Goal: Task Accomplishment & Management: Manage account settings

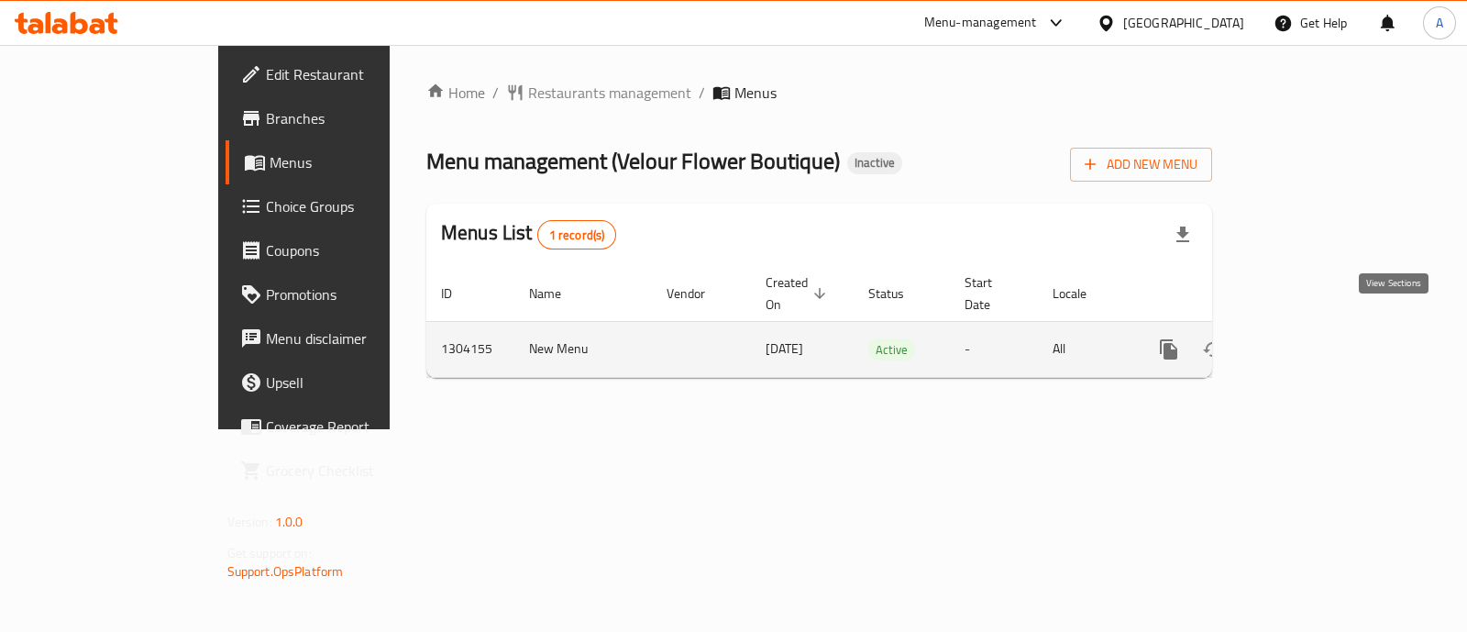
click at [1309, 341] on icon "enhanced table" at bounding box center [1301, 349] width 17 height 17
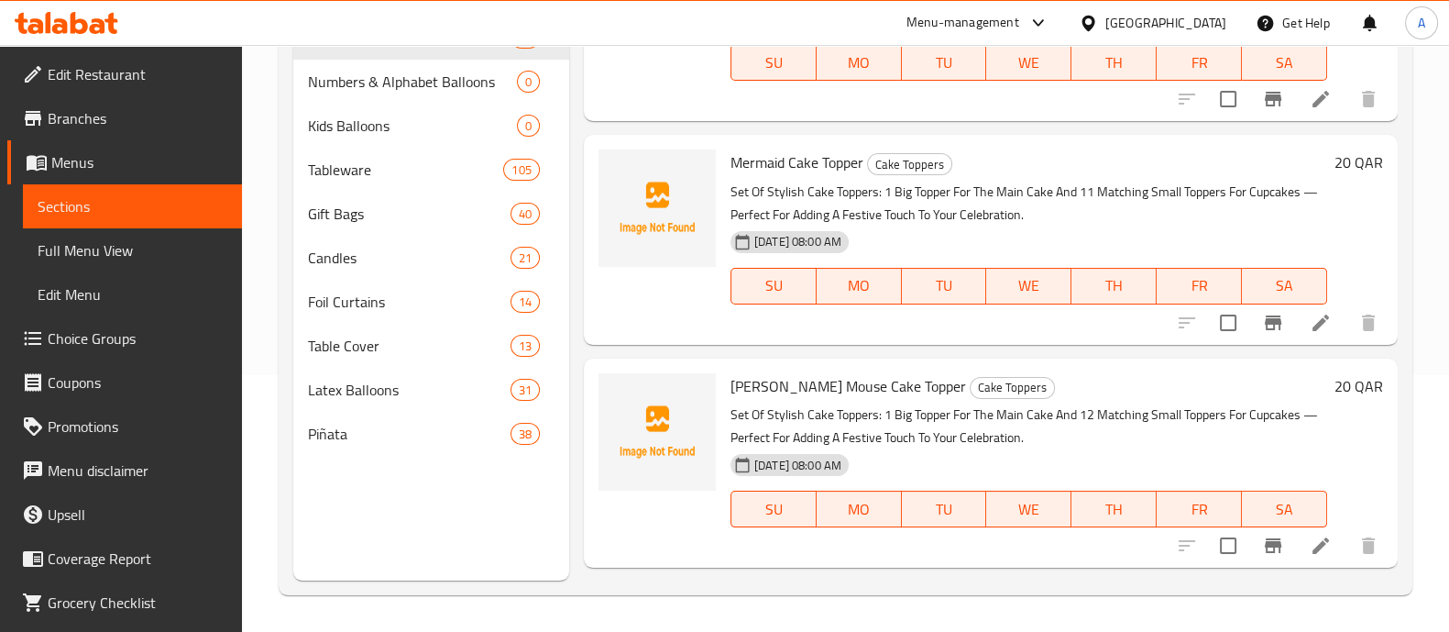
scroll to position [228, 0]
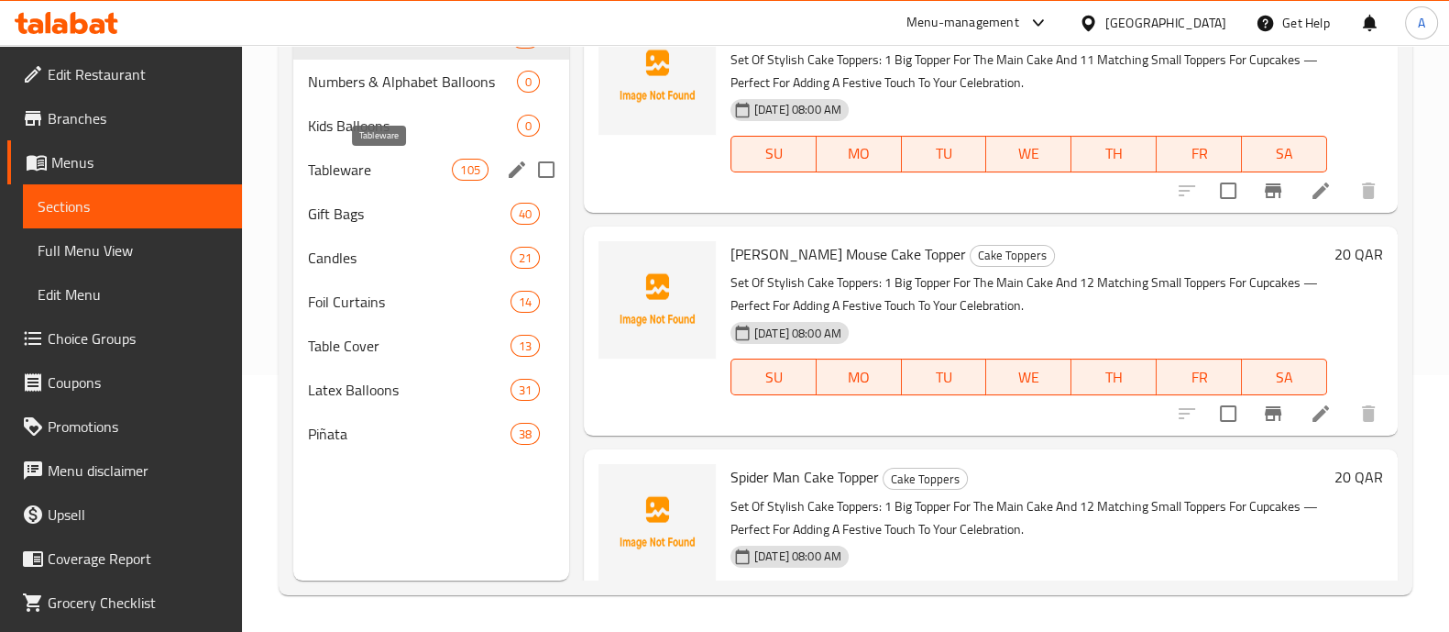
click at [375, 171] on span "Tableware" at bounding box center [380, 170] width 145 height 22
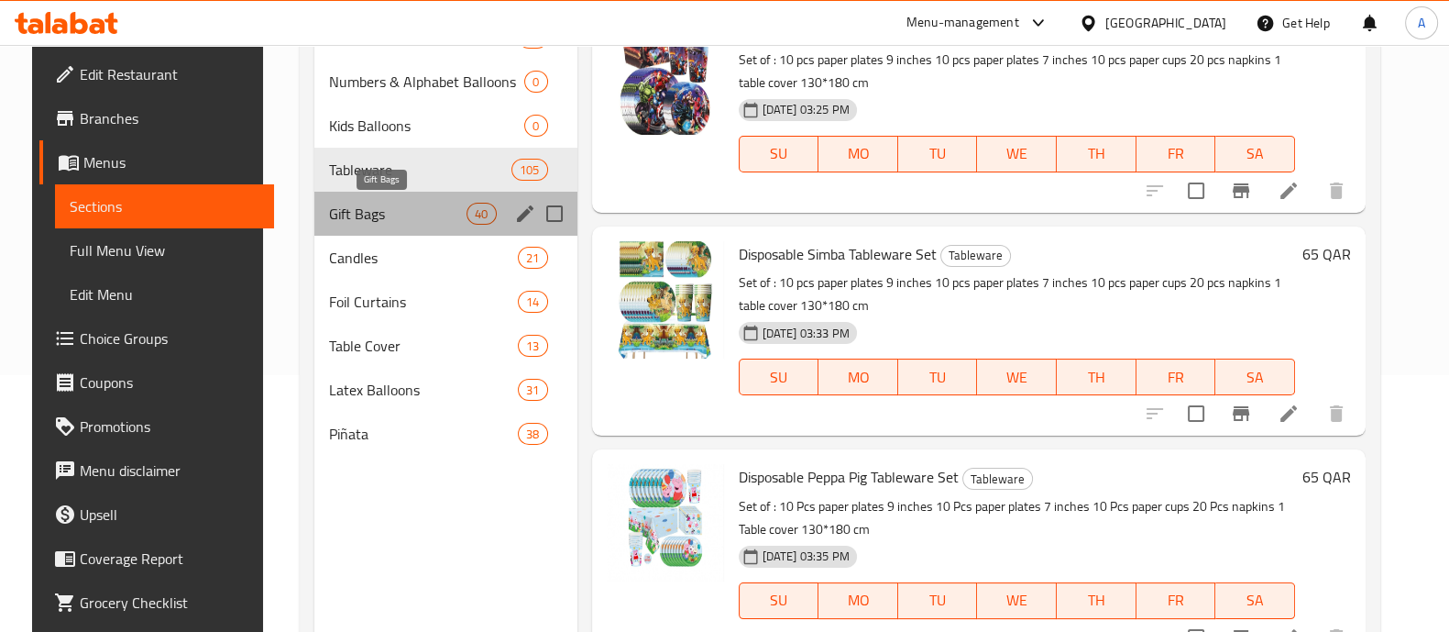
click at [402, 221] on span "Gift Bags" at bounding box center [398, 214] width 138 height 22
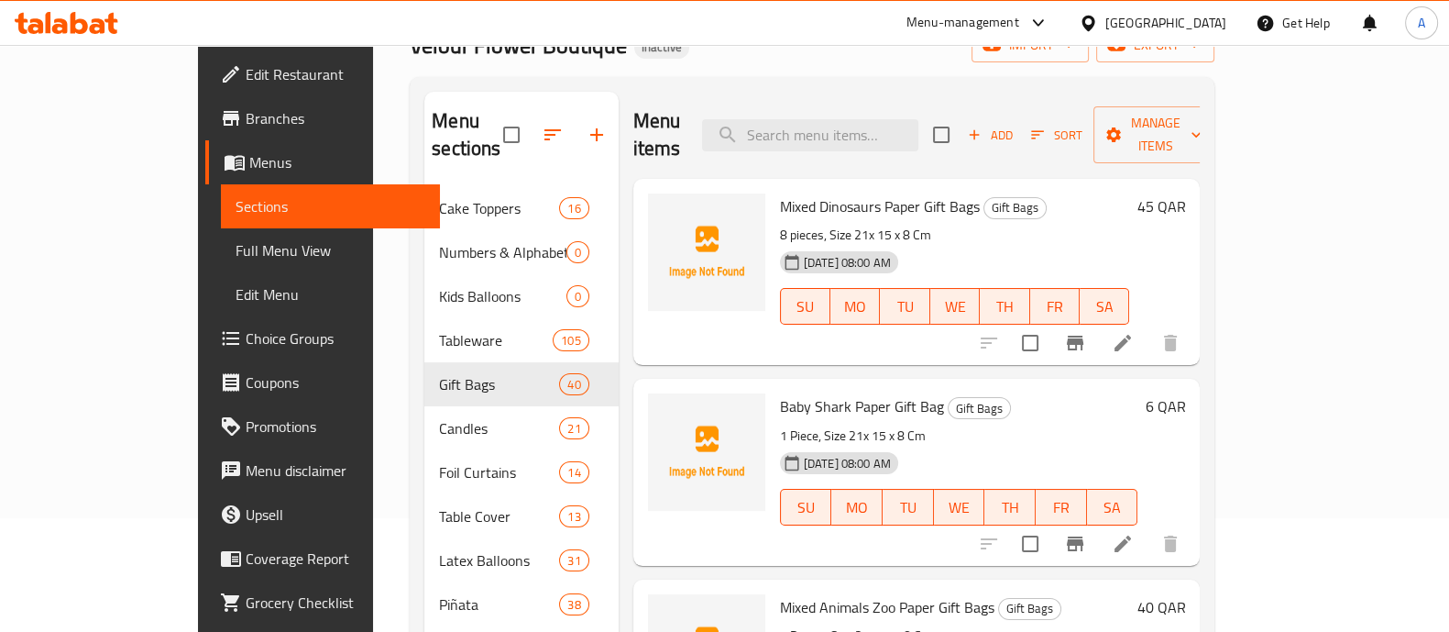
scroll to position [114, 0]
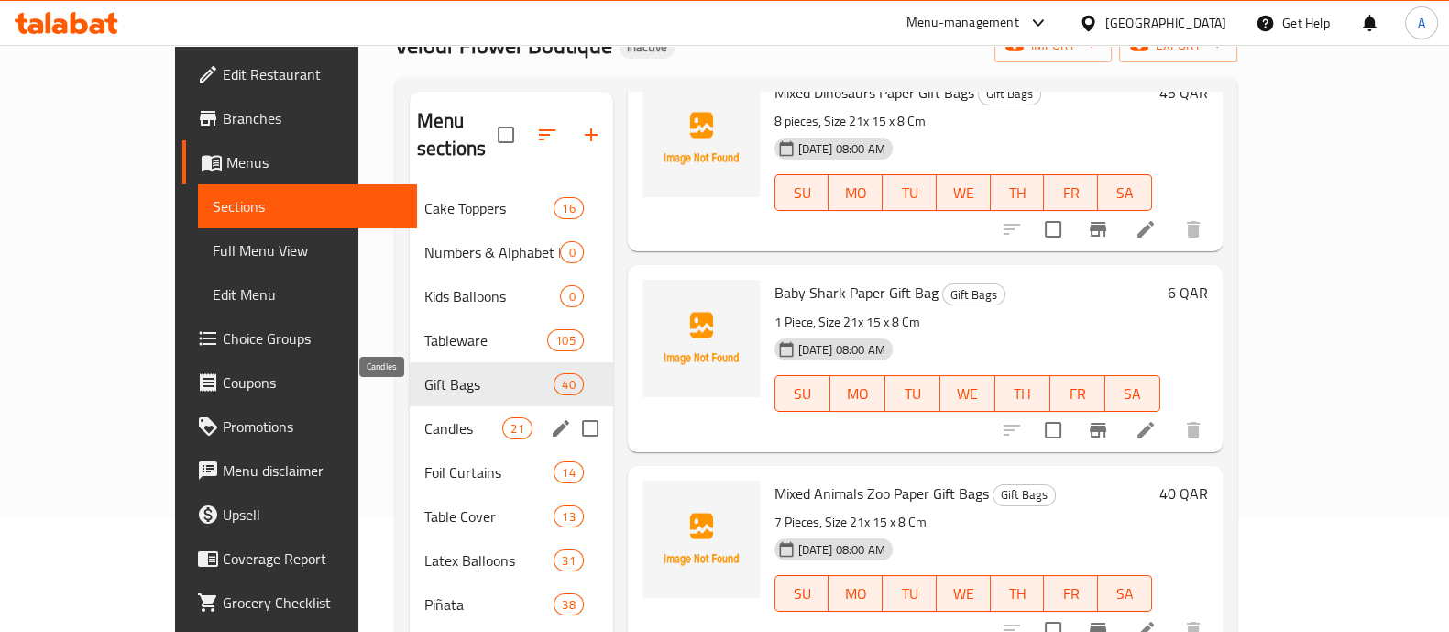
click at [424, 417] on span "Candles" at bounding box center [463, 428] width 78 height 22
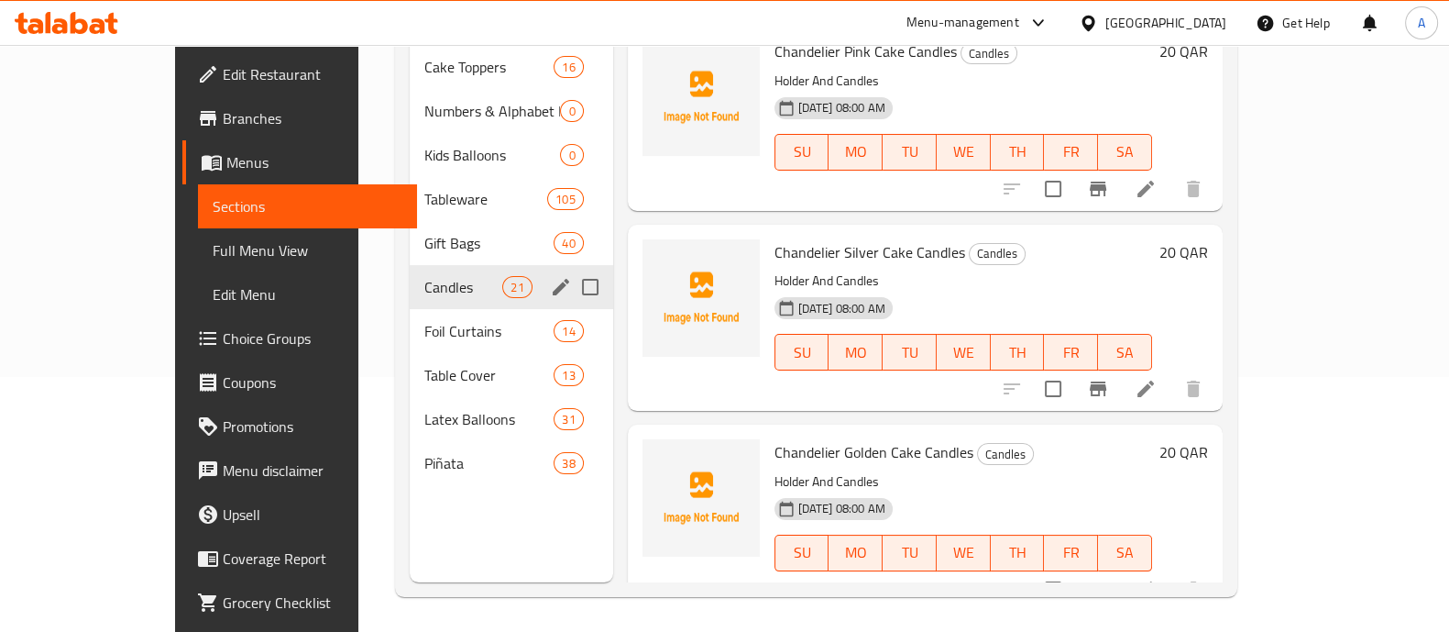
scroll to position [257, 0]
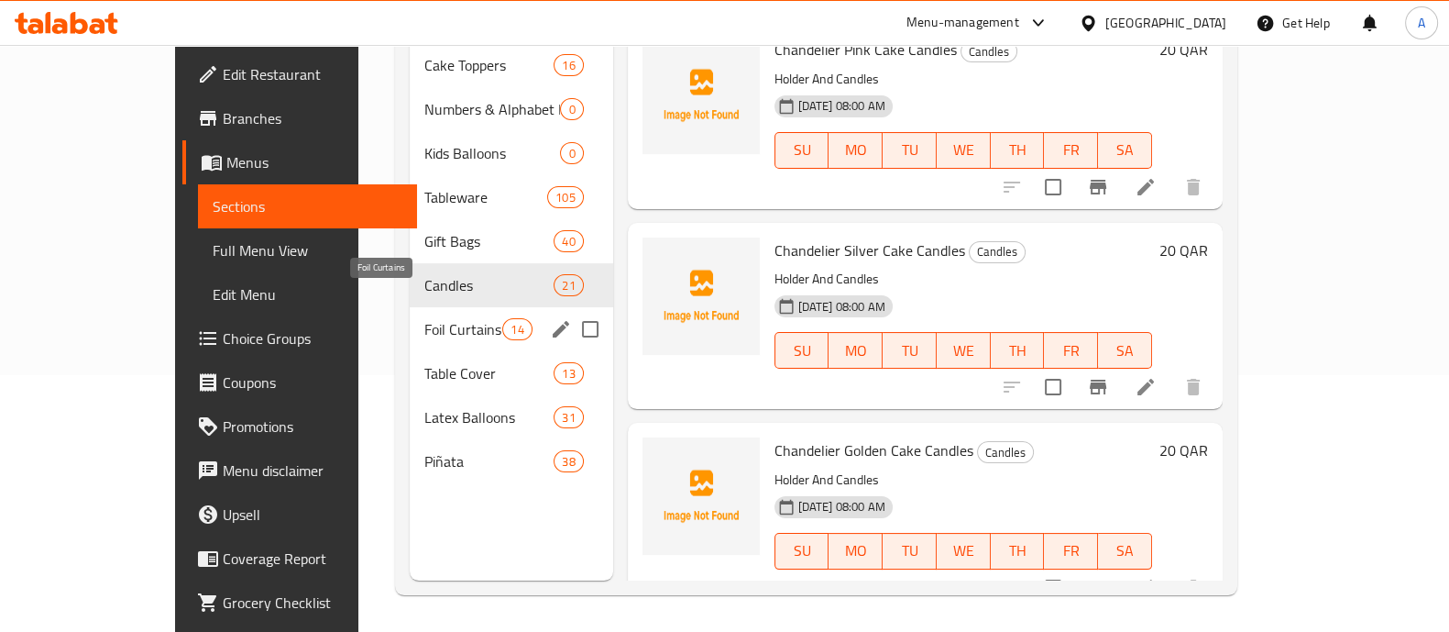
click at [424, 318] on span "Foil Curtains" at bounding box center [463, 329] width 78 height 22
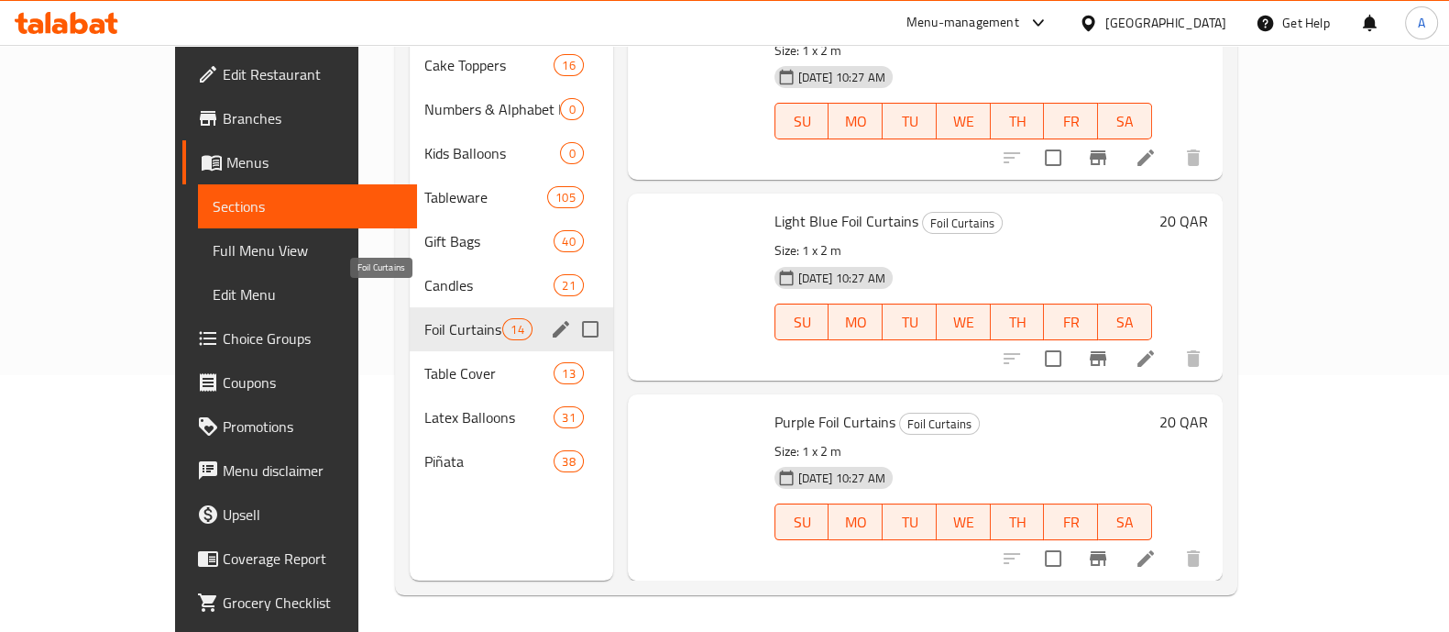
scroll to position [2217, 0]
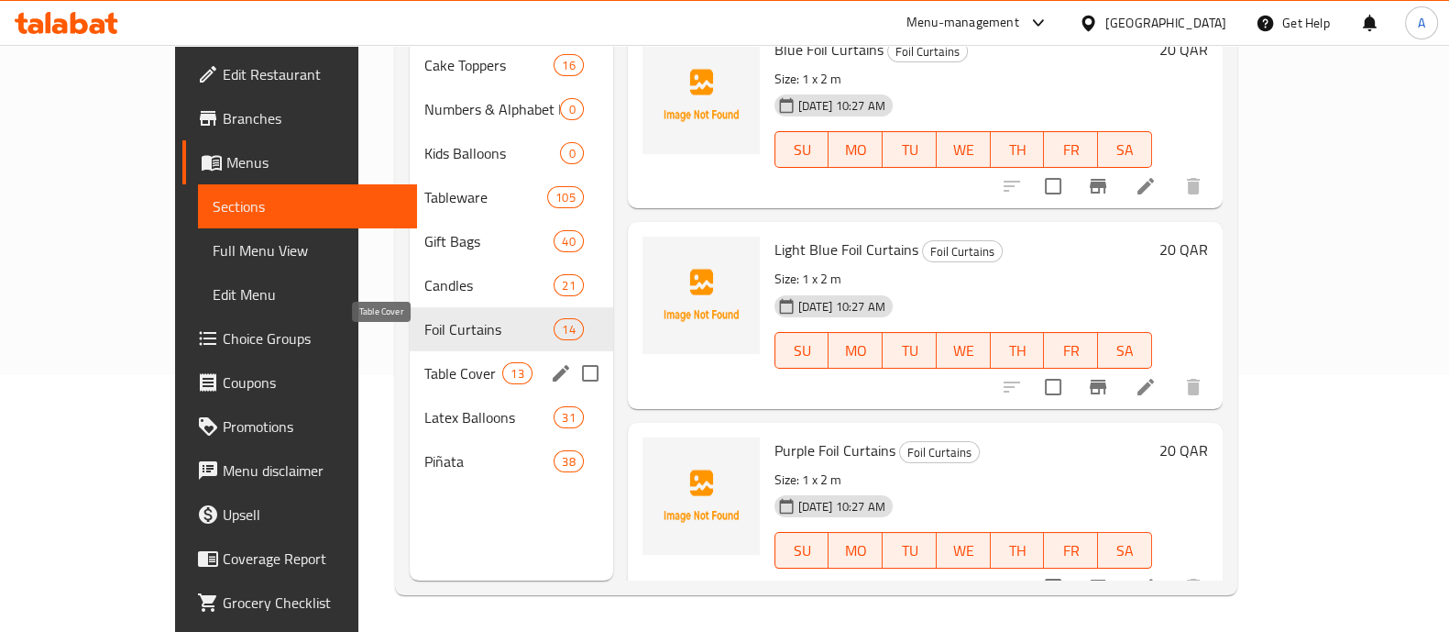
click at [424, 362] on span "Table Cover" at bounding box center [463, 373] width 78 height 22
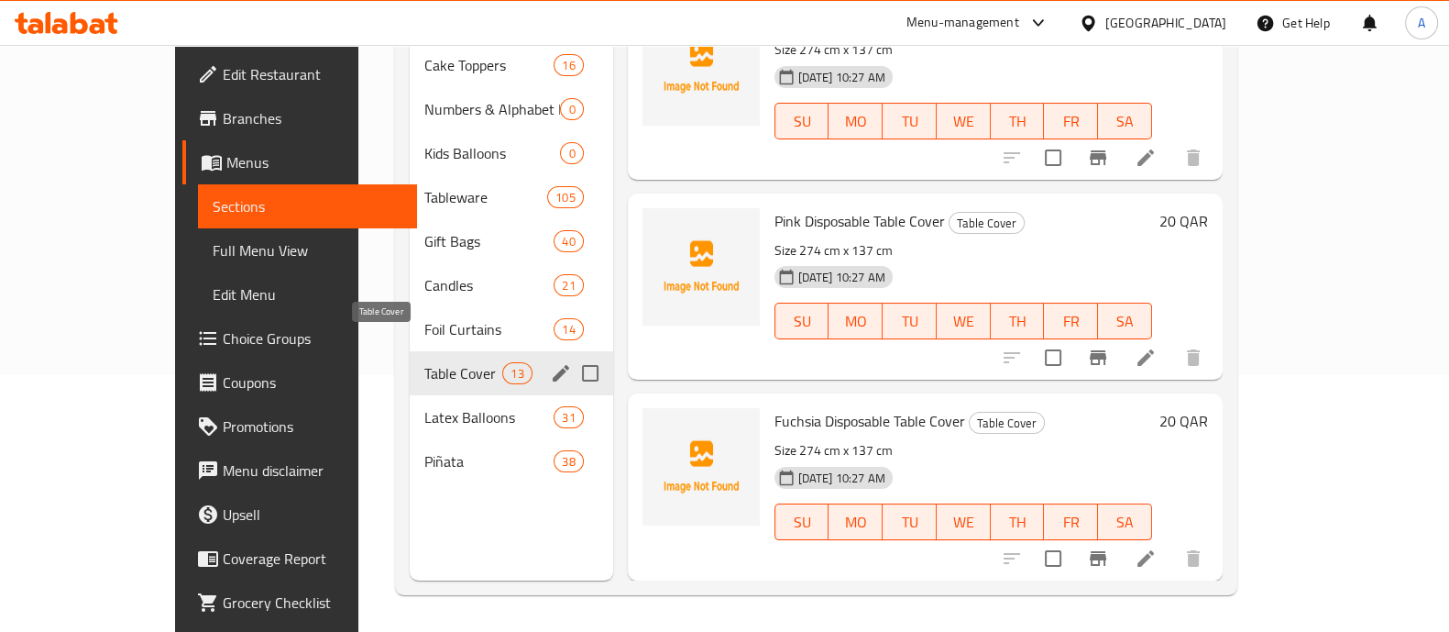
scroll to position [2017, 0]
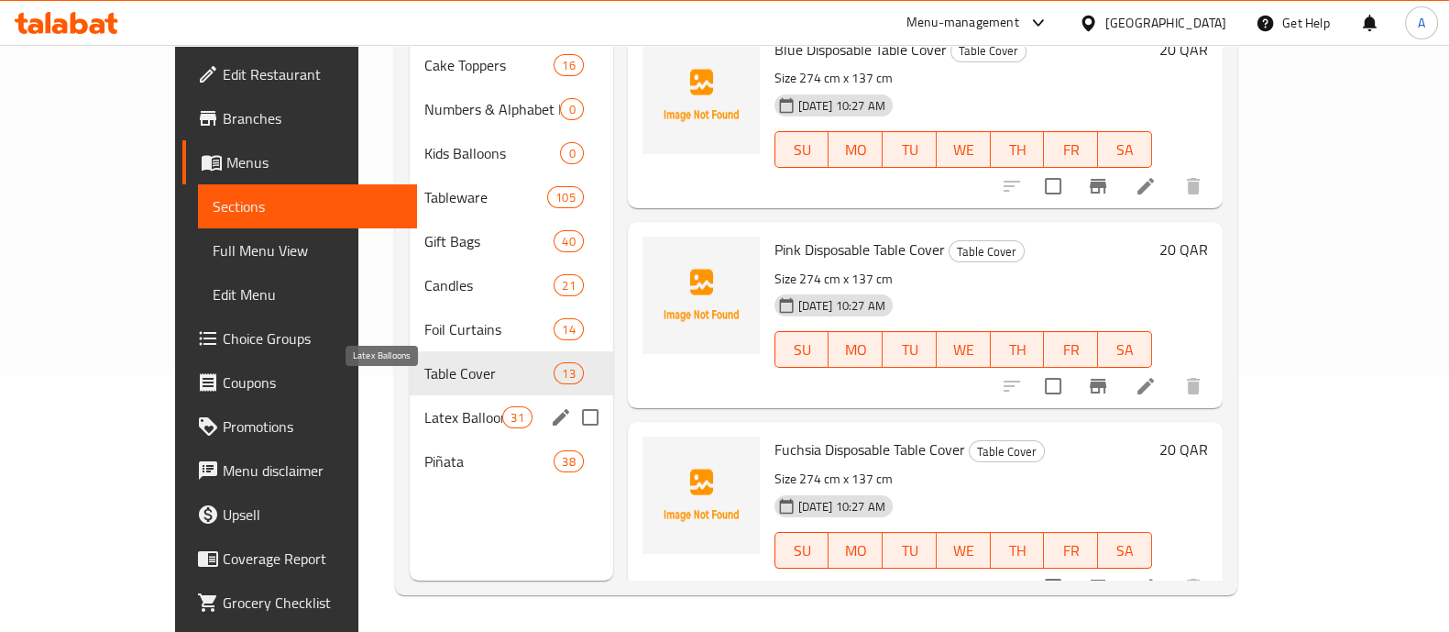
click at [424, 406] on span "Latex Balloons" at bounding box center [463, 417] width 78 height 22
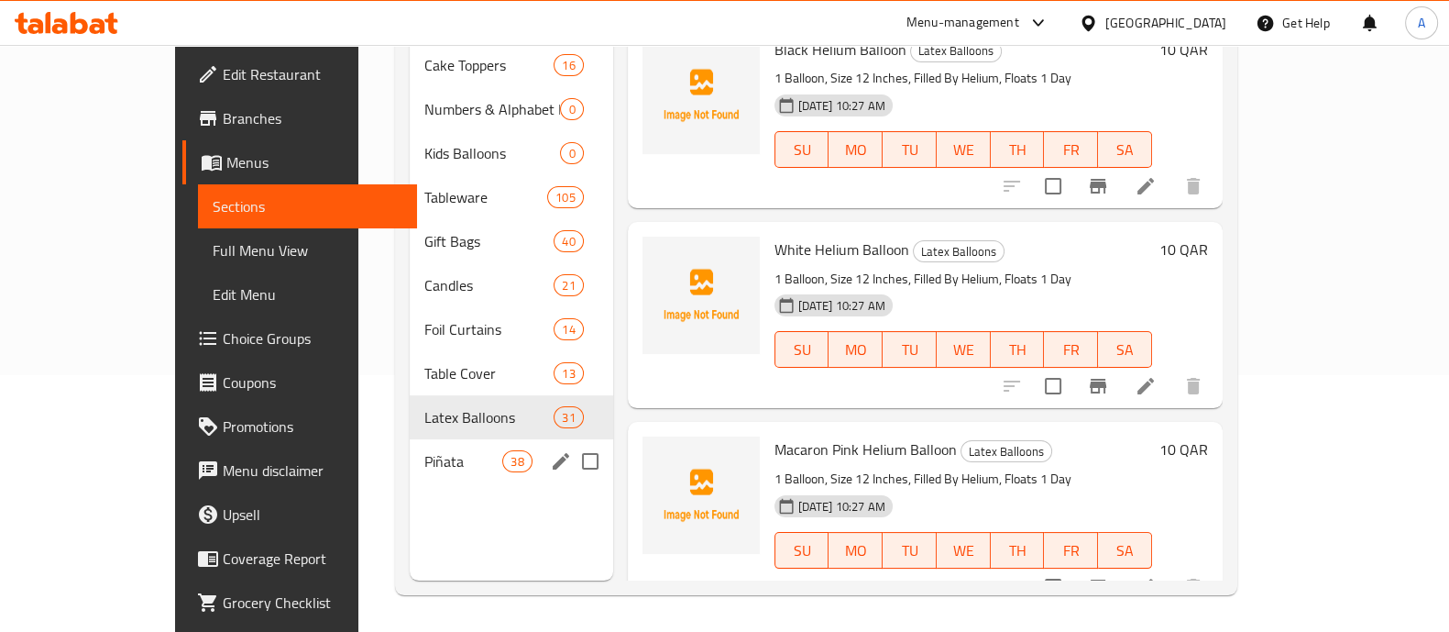
click at [413, 439] on div "Piñata 38" at bounding box center [512, 461] width 204 height 44
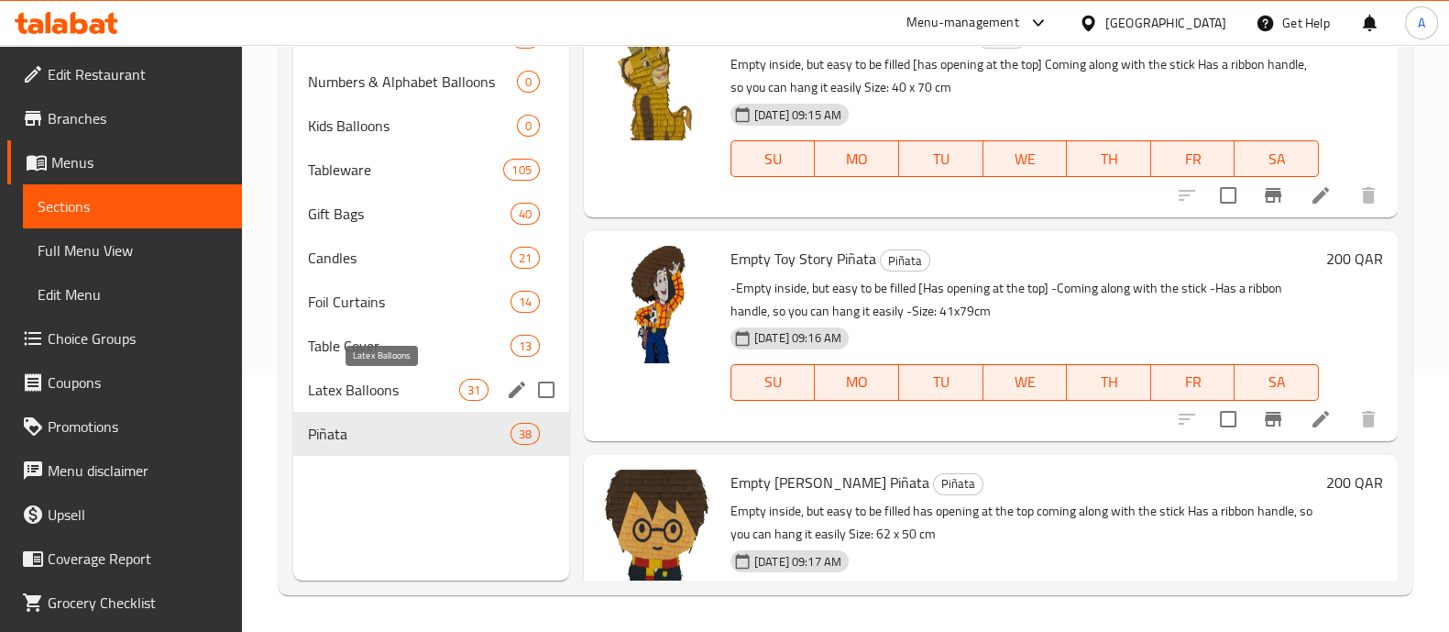
click at [376, 388] on span "Latex Balloons" at bounding box center [383, 390] width 151 height 22
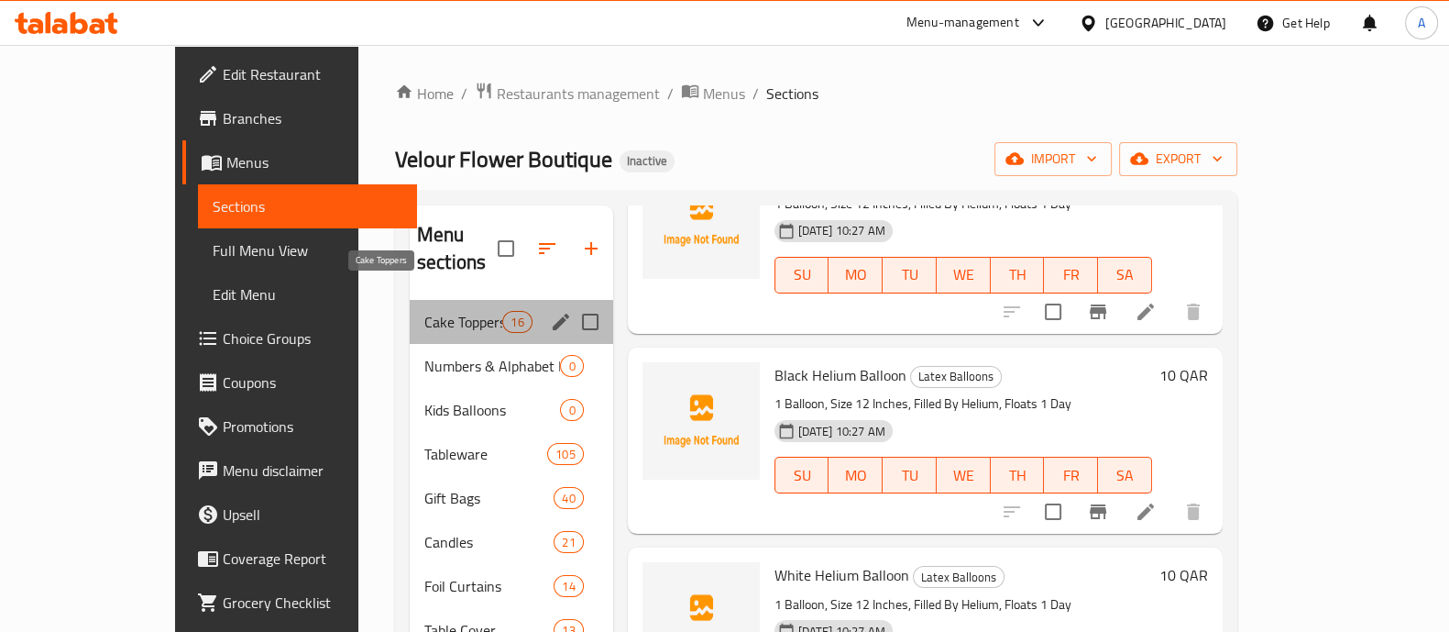
click at [424, 311] on span "Cake Toppers" at bounding box center [463, 322] width 78 height 22
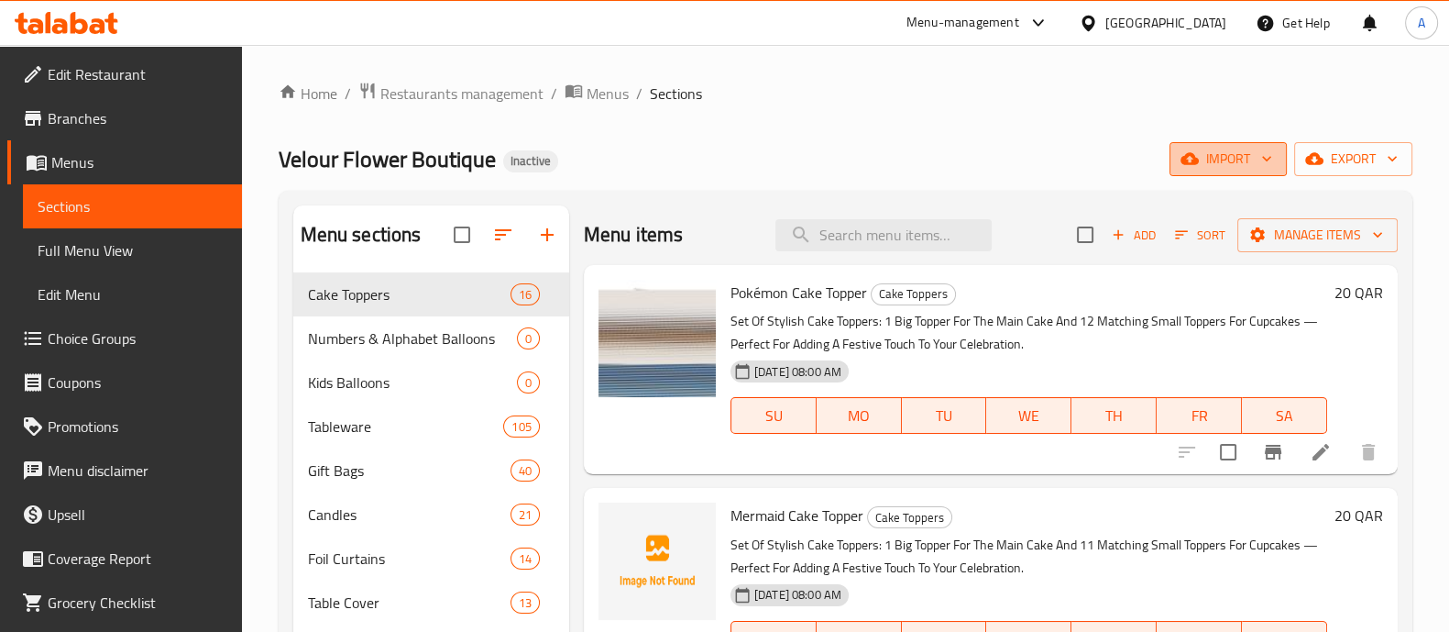
click at [1265, 165] on icon "button" at bounding box center [1267, 158] width 18 height 18
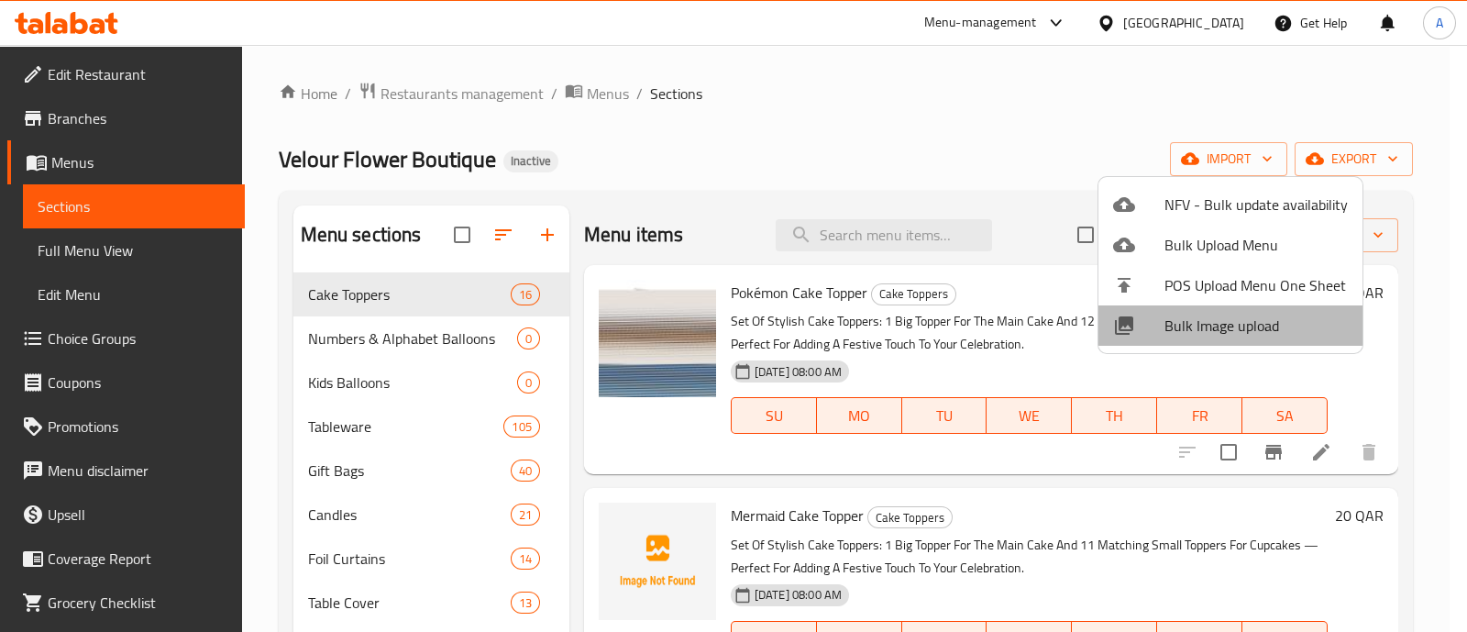
click at [1233, 327] on span "Bulk Image upload" at bounding box center [1255, 325] width 183 height 22
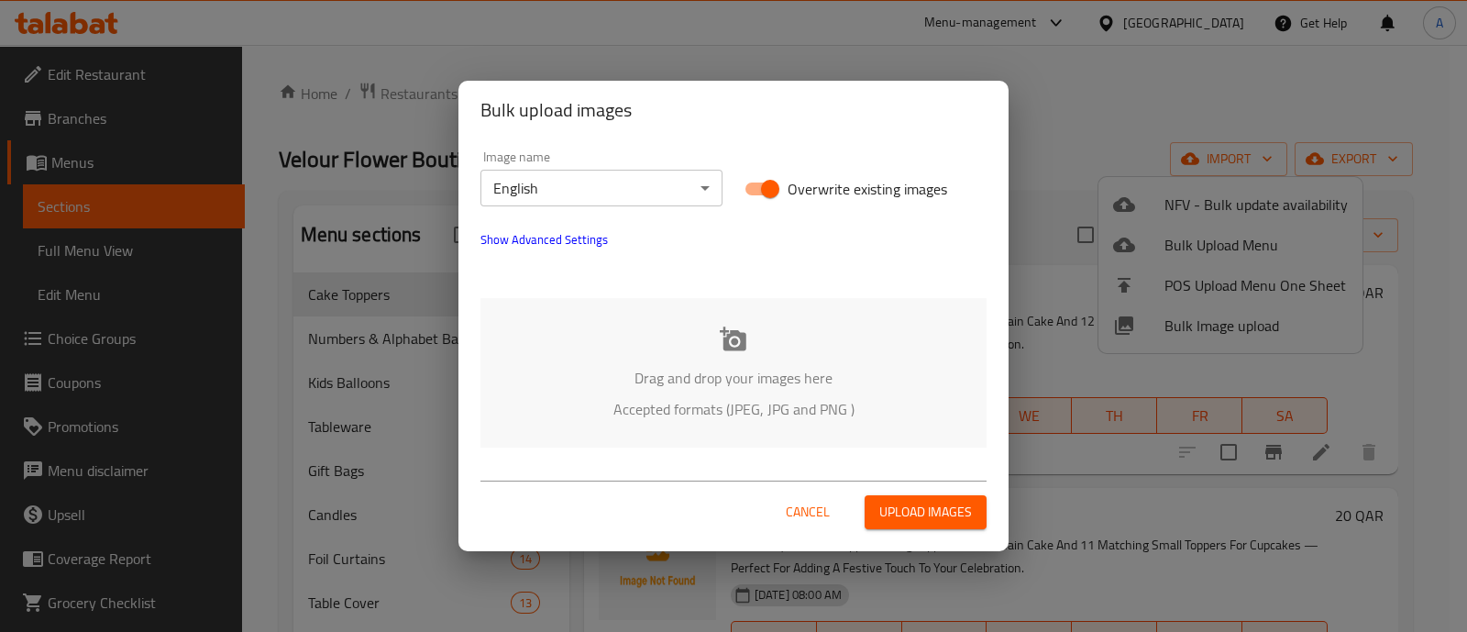
click at [731, 341] on icon at bounding box center [733, 338] width 27 height 24
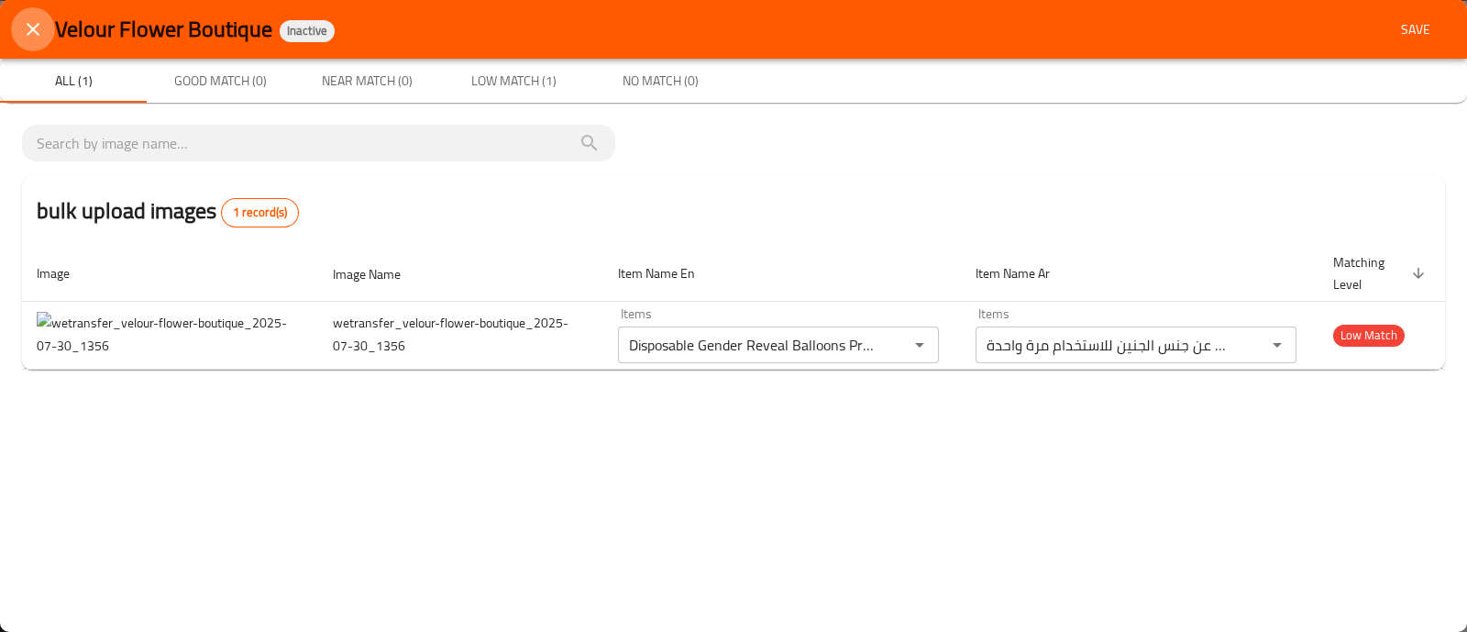
click at [29, 28] on icon "close" at bounding box center [33, 29] width 22 height 22
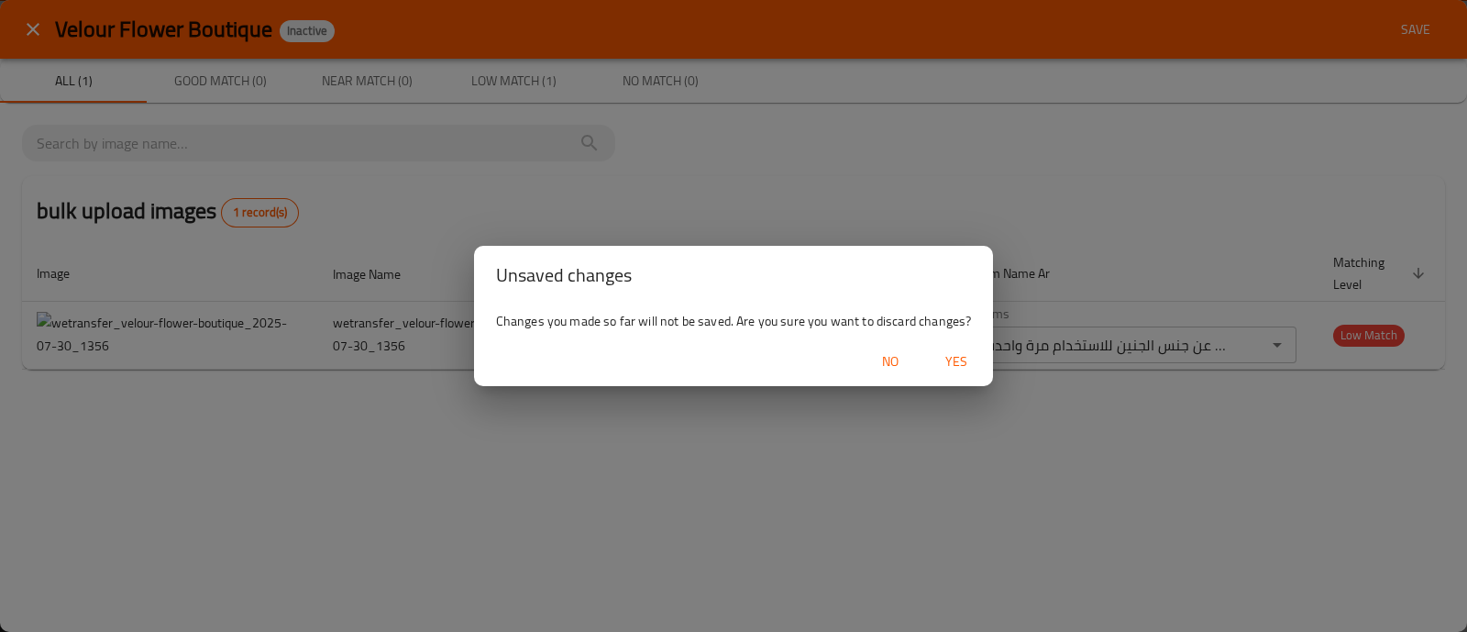
click at [955, 363] on span "Yes" at bounding box center [956, 361] width 44 height 23
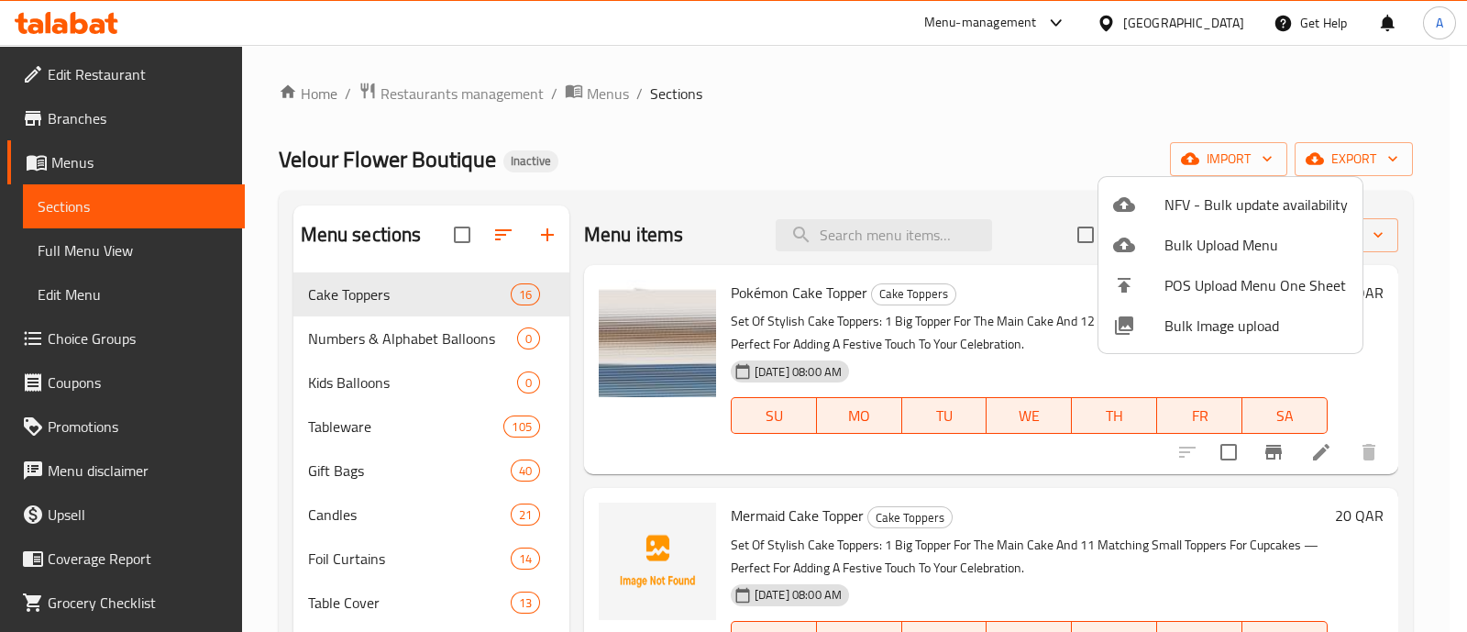
click at [689, 337] on div at bounding box center [733, 316] width 1467 height 632
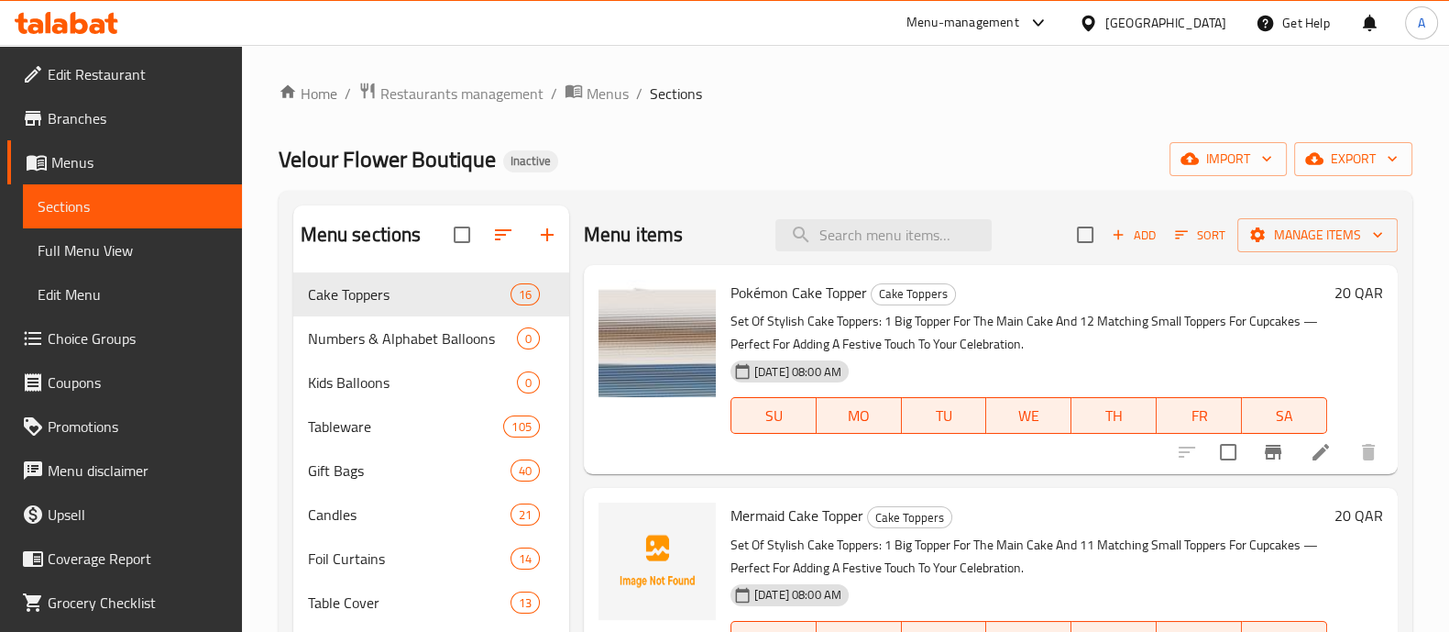
click at [699, 350] on img at bounding box center [657, 338] width 117 height 117
click at [898, 94] on ol "Home / Restaurants management / Menus / Sections" at bounding box center [846, 94] width 1134 height 24
click at [1277, 155] on button "import" at bounding box center [1228, 159] width 117 height 34
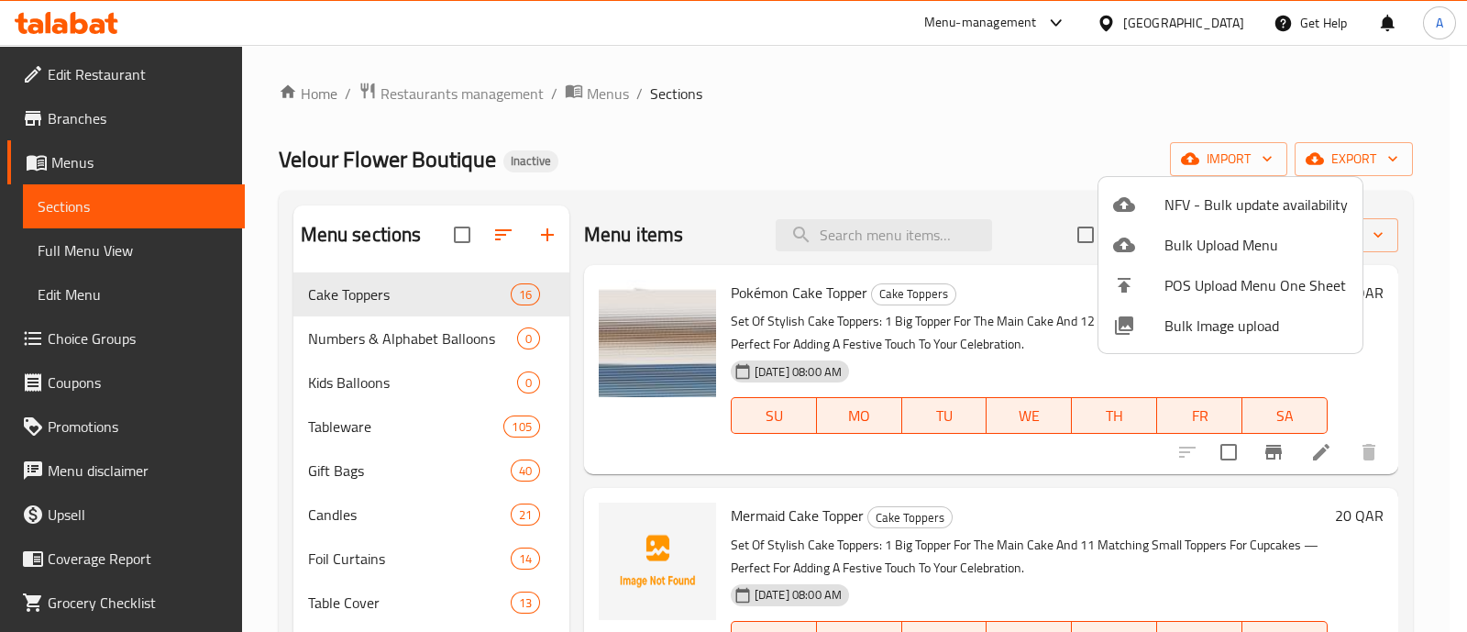
click at [1212, 330] on span "Bulk Image upload" at bounding box center [1255, 325] width 183 height 22
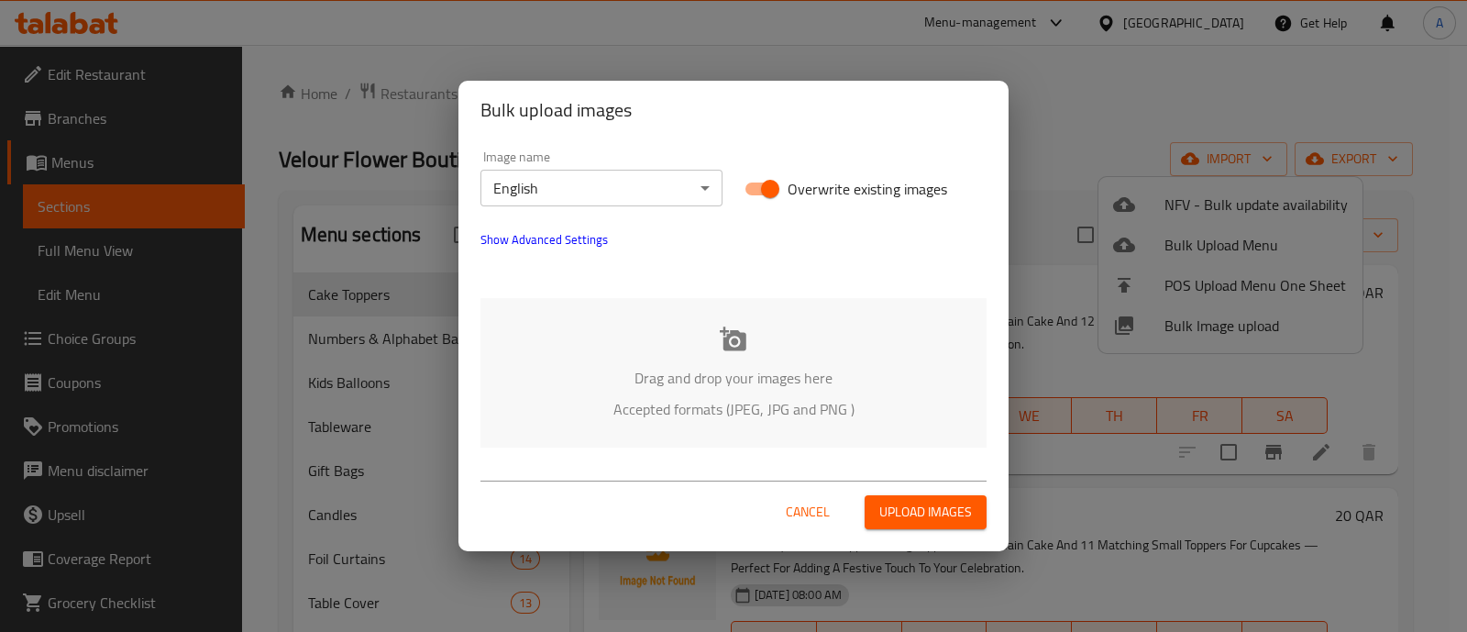
click at [1084, 105] on div "Bulk upload images Image name English ​ Overwrite existing images Show Advanced…" at bounding box center [733, 316] width 1467 height 632
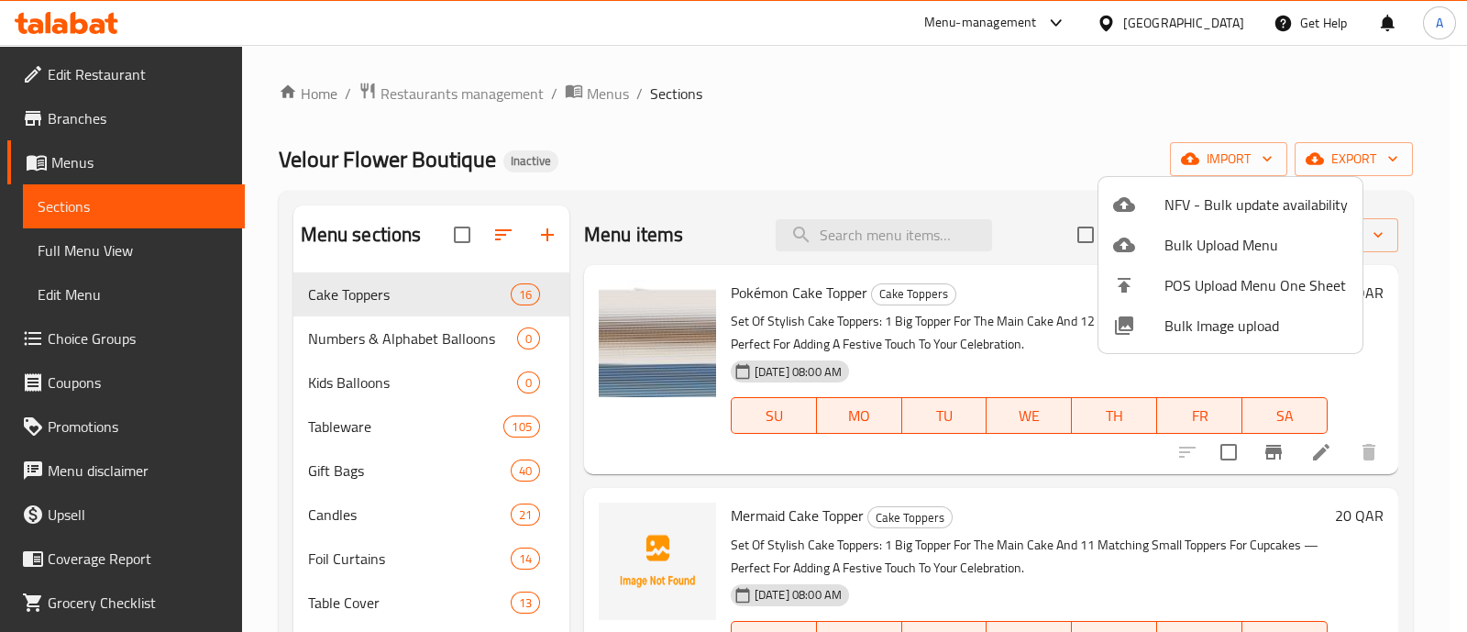
click at [798, 119] on div at bounding box center [733, 316] width 1467 height 632
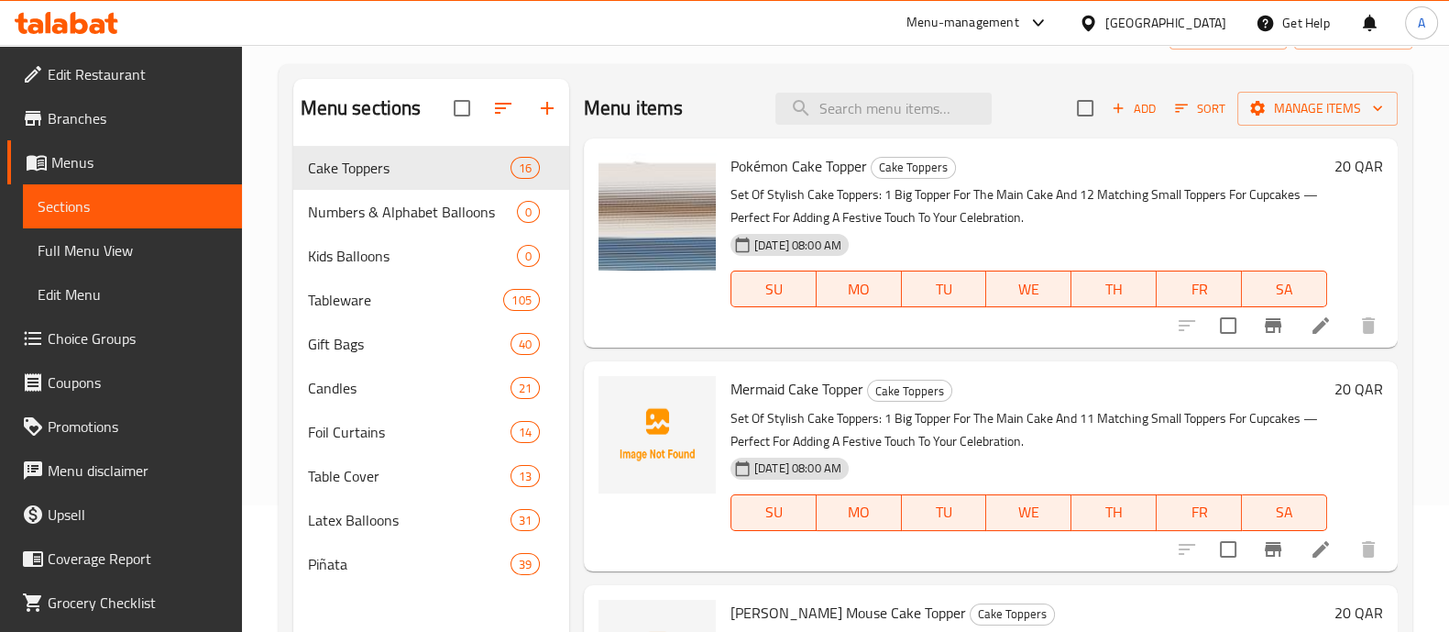
scroll to position [228, 0]
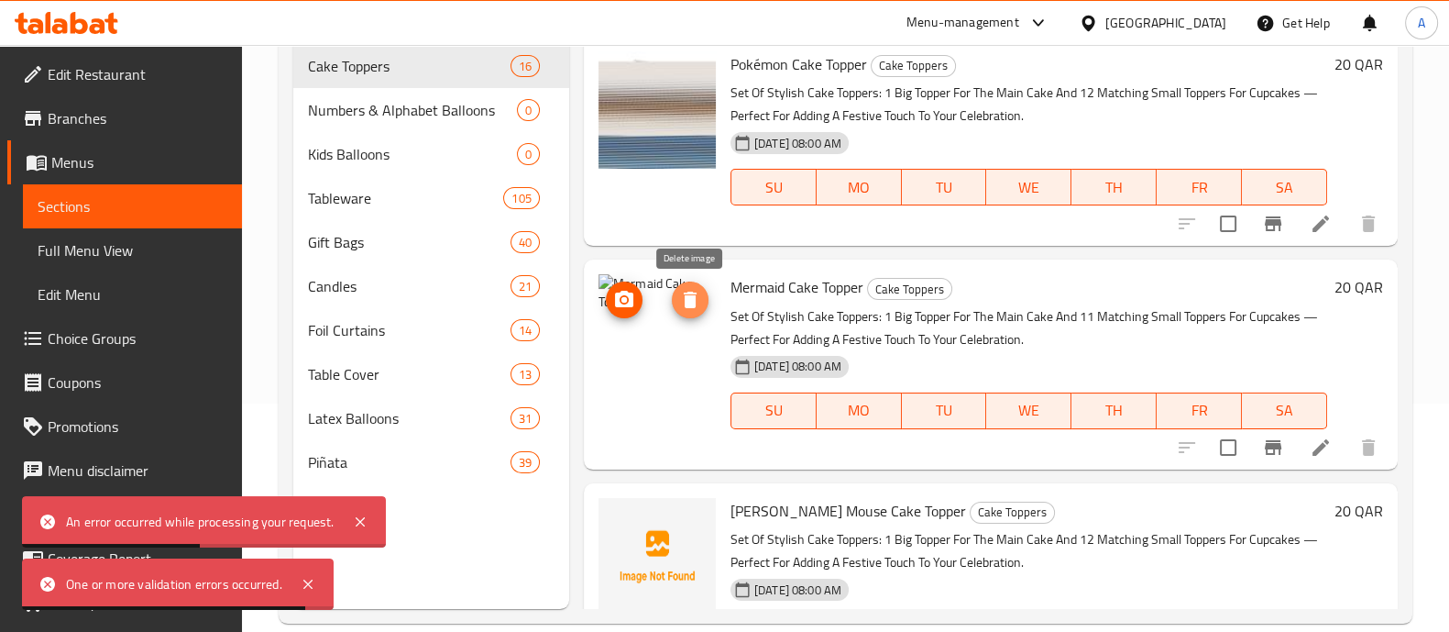
click at [684, 298] on icon "delete image" at bounding box center [690, 300] width 22 height 22
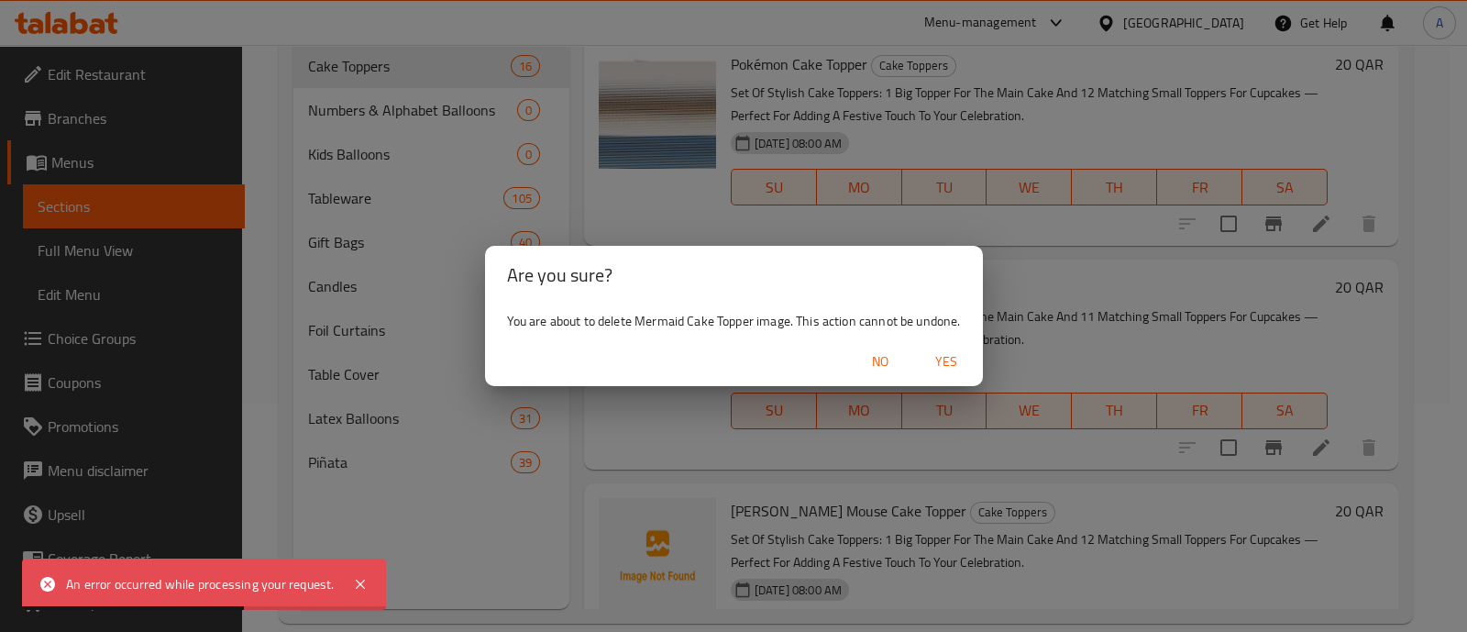
click at [954, 359] on span "Yes" at bounding box center [946, 361] width 44 height 23
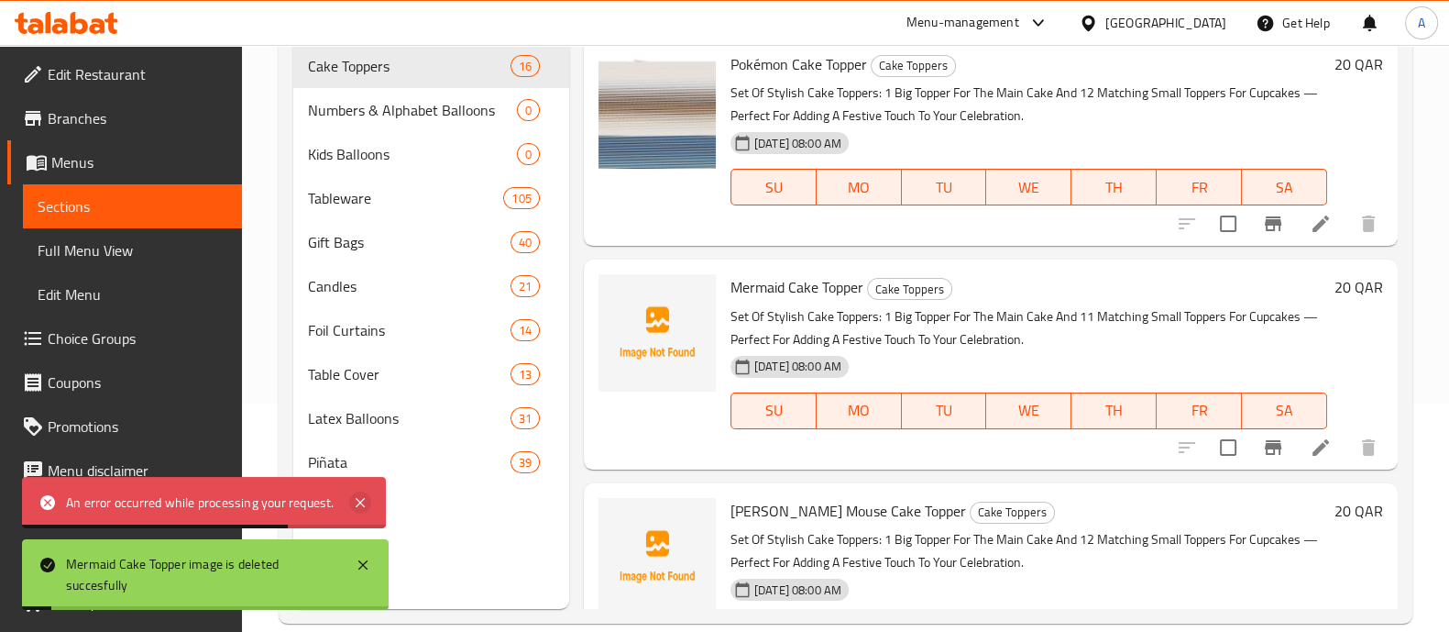
click at [360, 498] on icon at bounding box center [360, 502] width 22 height 22
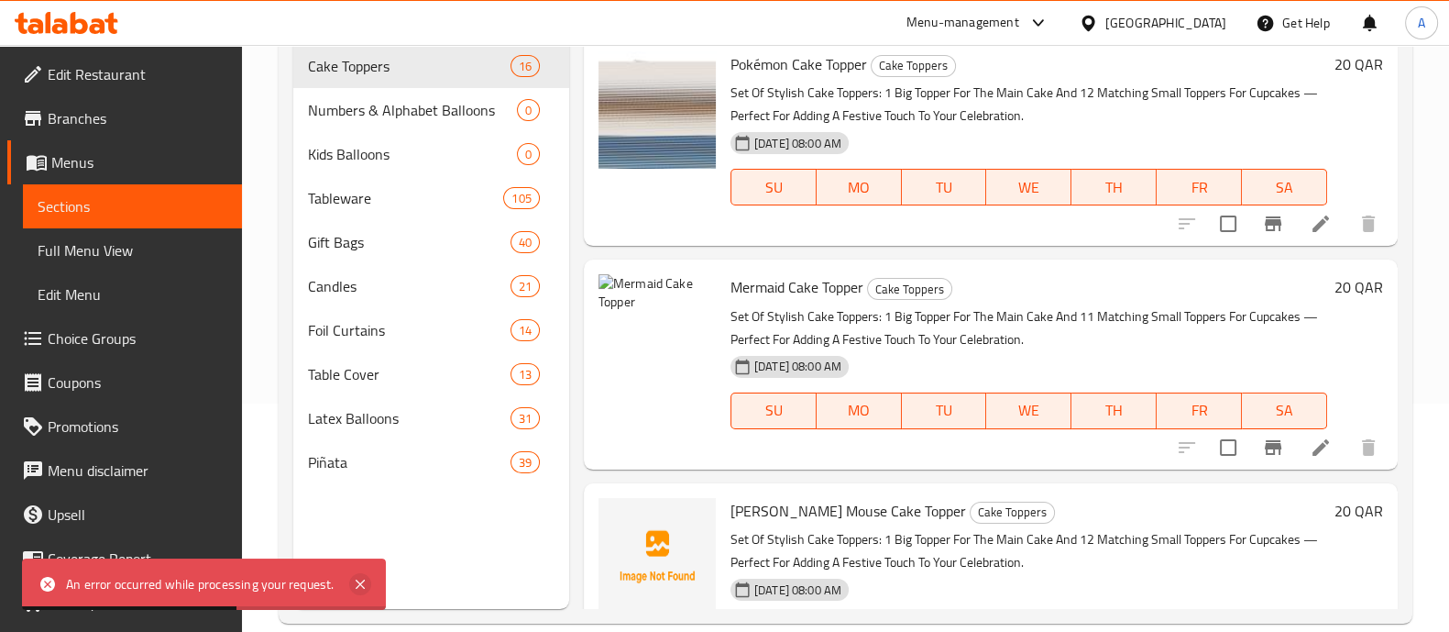
click at [363, 580] on icon at bounding box center [360, 583] width 9 height 9
